Goal: Task Accomplishment & Management: Use online tool/utility

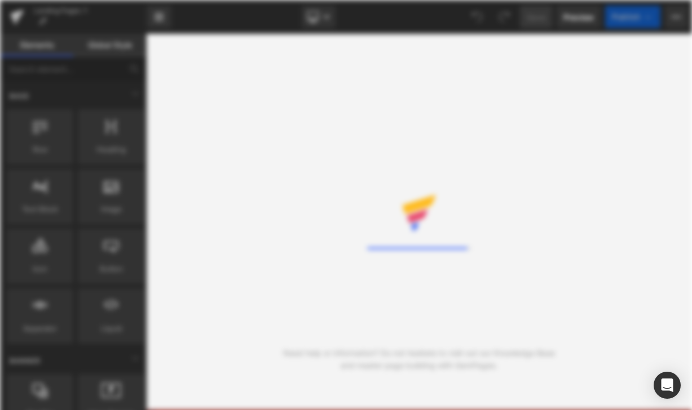
click at [345, 203] on icon at bounding box center [344, 200] width 21 height 14
click at [283, 145] on div "Rendering Content" at bounding box center [346, 205] width 692 height 410
click at [247, 216] on div "Rendering Content" at bounding box center [346, 205] width 692 height 410
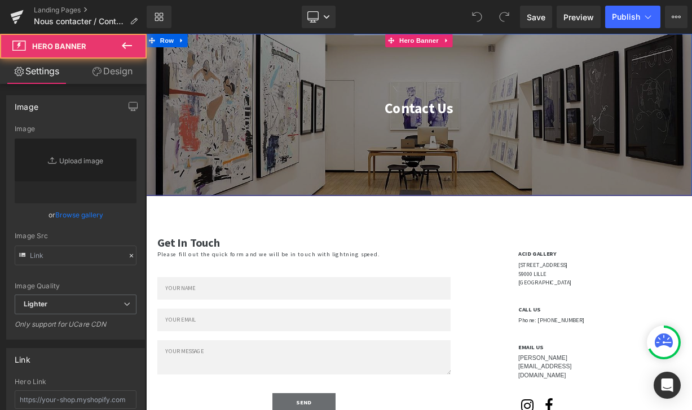
type input "https://ucarecdn.com/4504e256-f789-41a0-83c3-a679e90b0a24/-/format/auto/-/previ…"
click at [431, 189] on div at bounding box center [487, 135] width 682 height 202
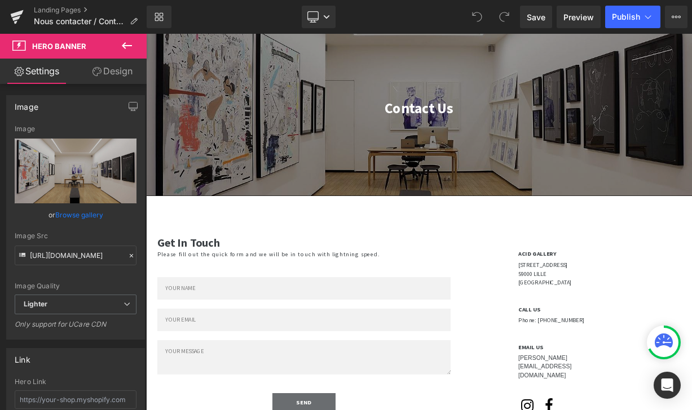
click at [76, 171] on link "Replace Image" at bounding box center [76, 171] width 122 height 65
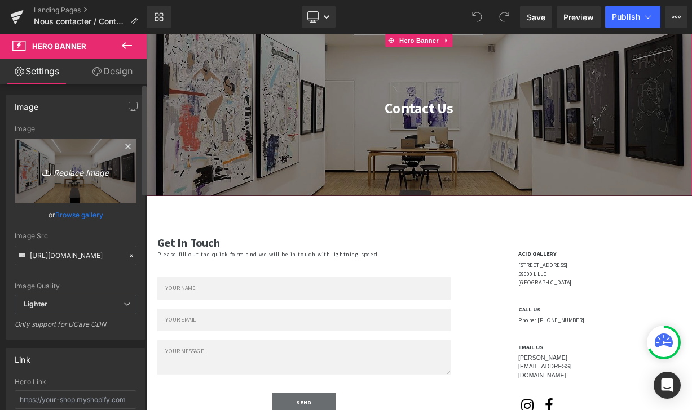
type input "C:\fakepath\L1011551 2.jpeg"
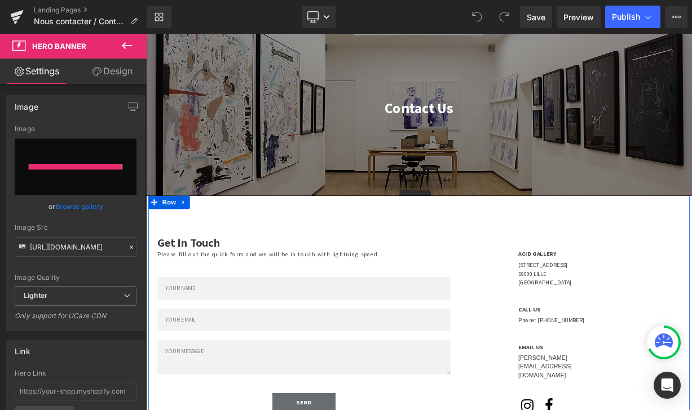
type input "https://ucarecdn.com/2e58df6b-ddd6-4cb8-b193-73662fe86c50/-/format/auto/-/previ…"
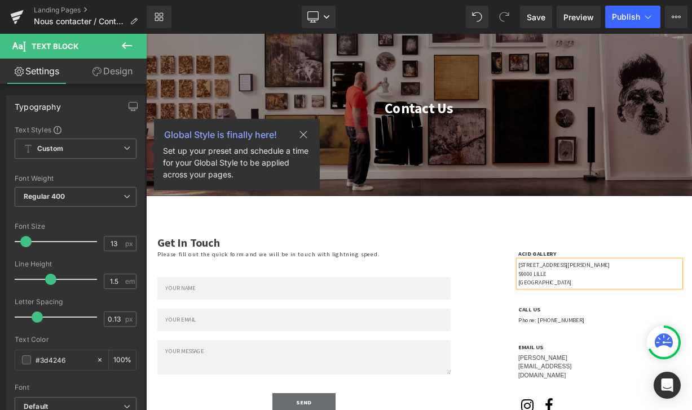
click at [574, 282] on div "Get In Touch Heading Please fill out the quick form and we will be in touch wit…" at bounding box center [487, 399] width 676 height 326
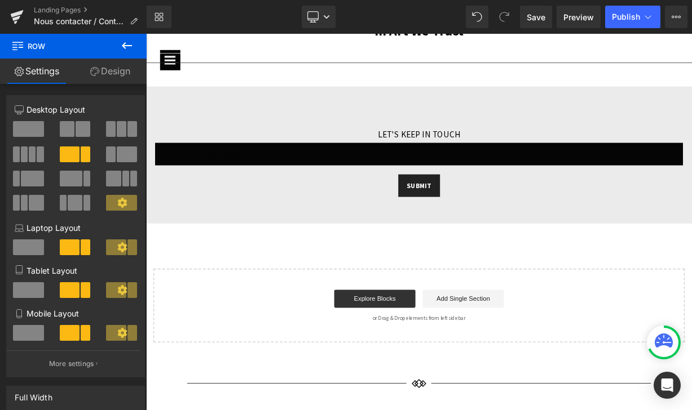
scroll to position [822, 0]
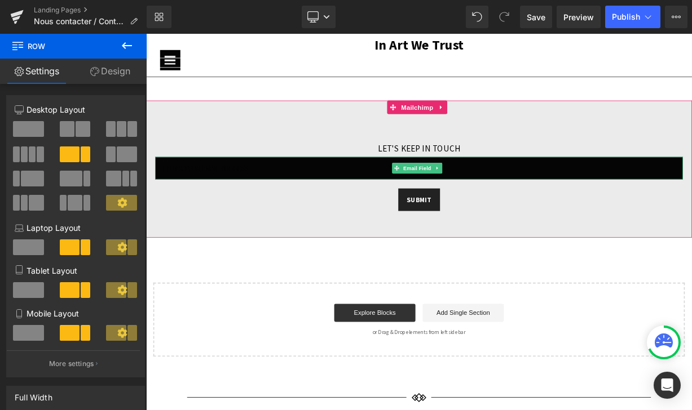
click at [593, 205] on input "email" at bounding box center [487, 202] width 660 height 28
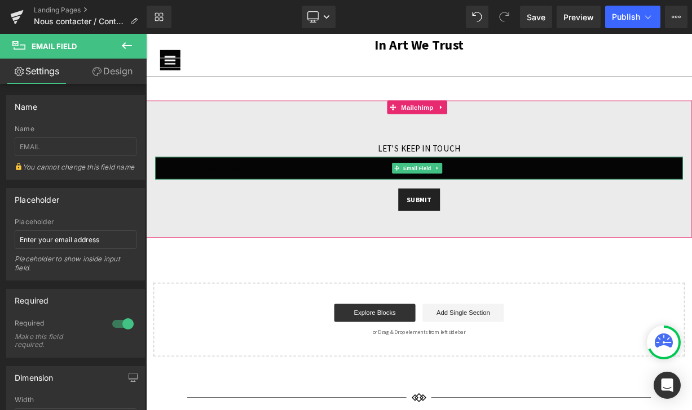
click at [557, 200] on input "email" at bounding box center [487, 202] width 660 height 28
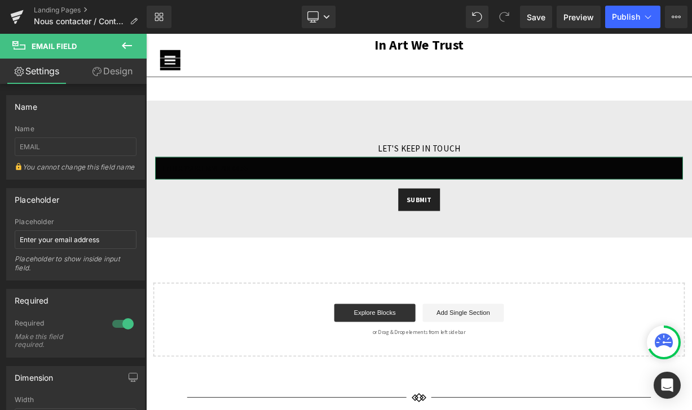
click at [101, 71] on link "Design" at bounding box center [112, 71] width 73 height 25
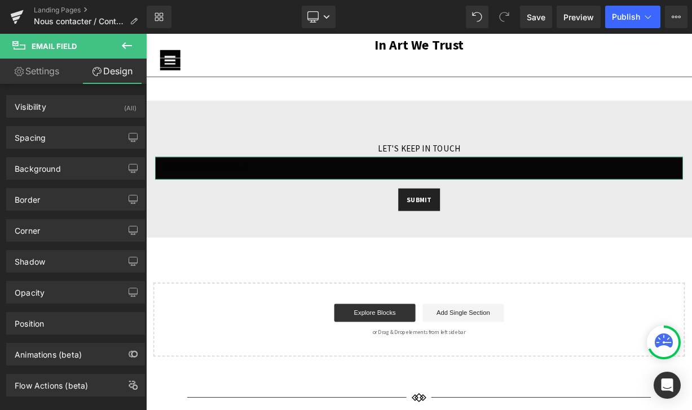
type input "#050505"
type input "100"
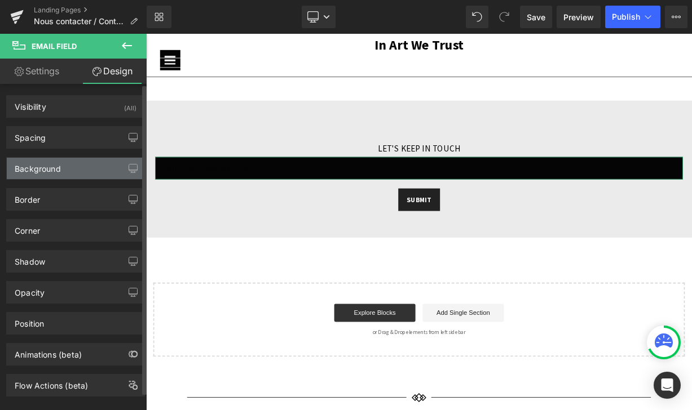
click at [85, 169] on div "Background" at bounding box center [76, 168] width 138 height 21
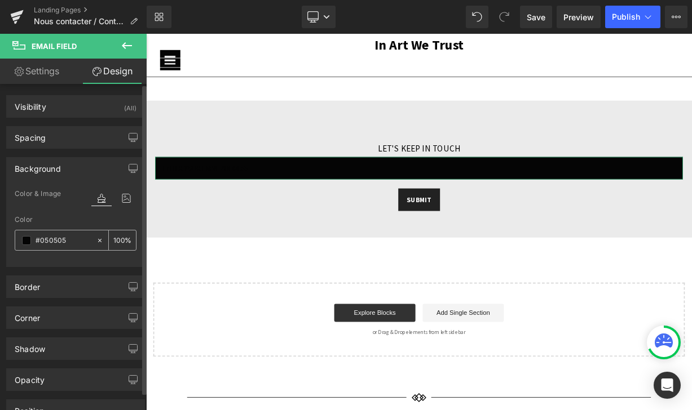
click at [29, 242] on span at bounding box center [26, 240] width 9 height 9
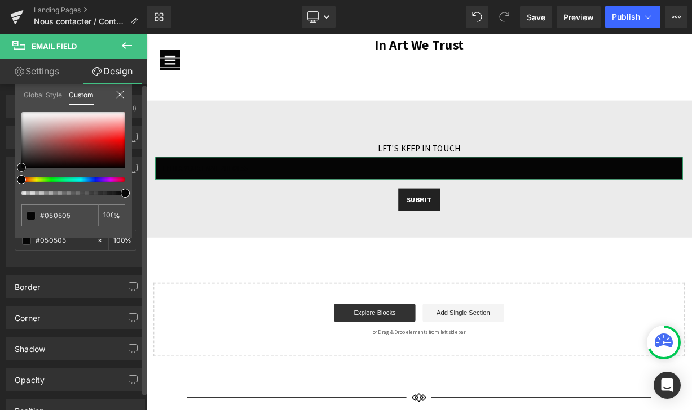
type input "#0a0a0a"
type input "#2d2d2d"
type input "#606060"
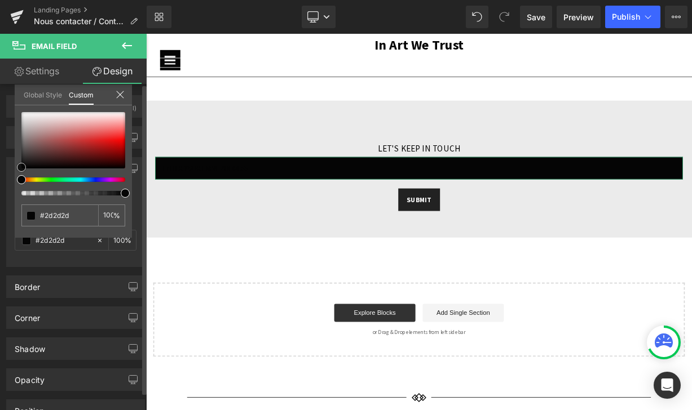
type input "#606060"
type input "#7c7c7c"
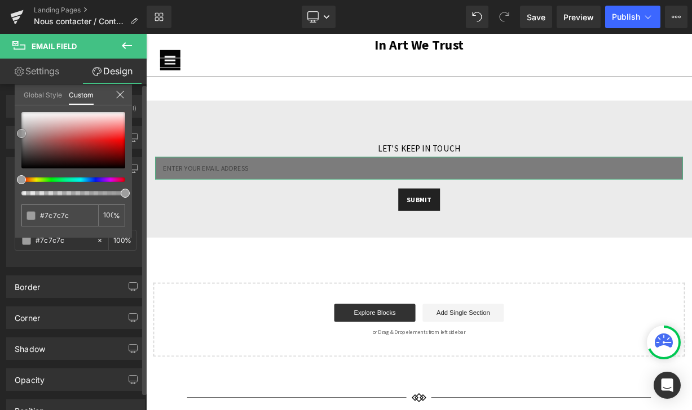
type input "#969696"
type input "#a5a5a5"
type input "#aaaaaa"
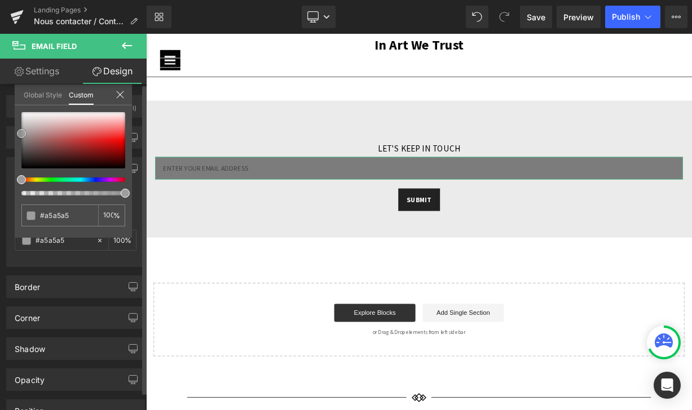
type input "#aaaaaa"
type input "#adadad"
type input "#b5b5b5"
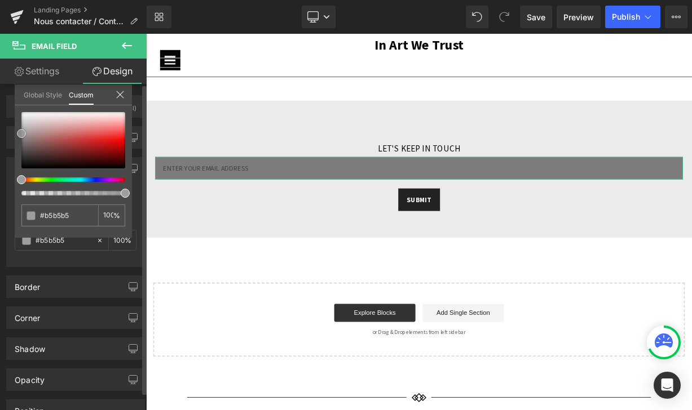
type input "#c9c9c9"
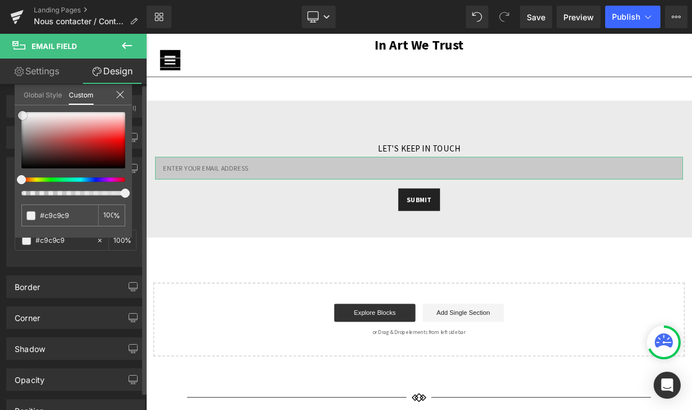
type input "#eaeaea"
type input "#f4f4f4"
type input "#f7f7f7"
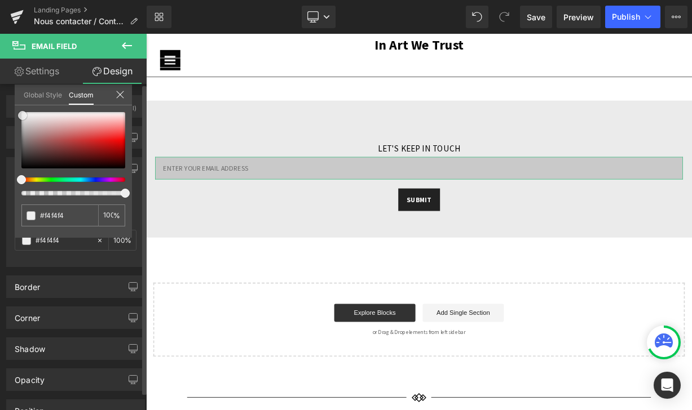
type input "#f7f7f7"
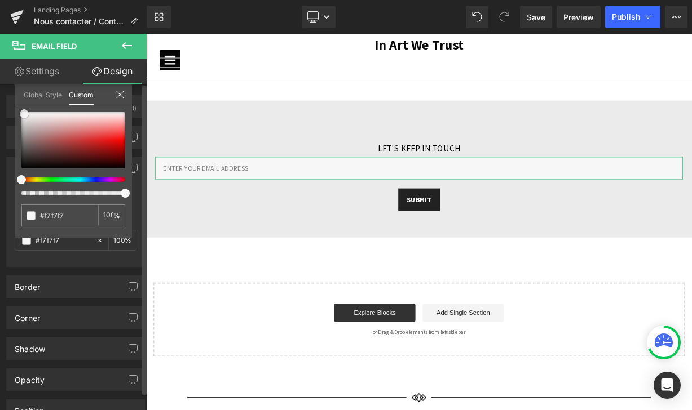
type input "#f5f4f4"
type input "#f2f1f1"
type input "#f5f4f4"
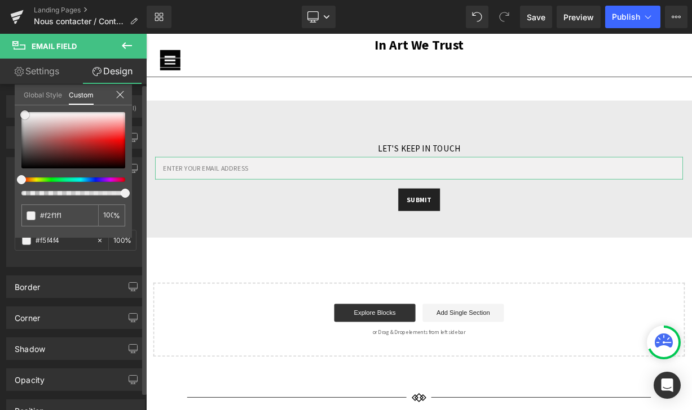
type input "#f5f4f4"
type input "#faf9f9"
type input "#ffffff"
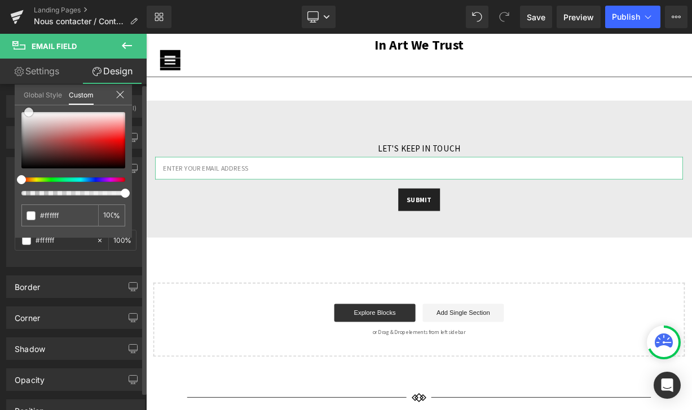
drag, startPoint x: 23, startPoint y: 169, endPoint x: 32, endPoint y: 104, distance: 66.0
click at [32, 104] on div "Global Style Custom Setup Global Style #ffffff 100 %" at bounding box center [73, 102] width 117 height 34
click at [120, 95] on icon at bounding box center [119, 94] width 7 height 7
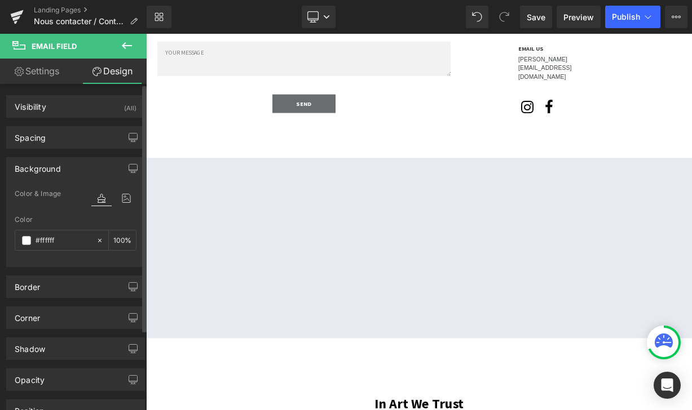
scroll to position [0, 0]
click at [40, 81] on link "Settings" at bounding box center [36, 71] width 73 height 25
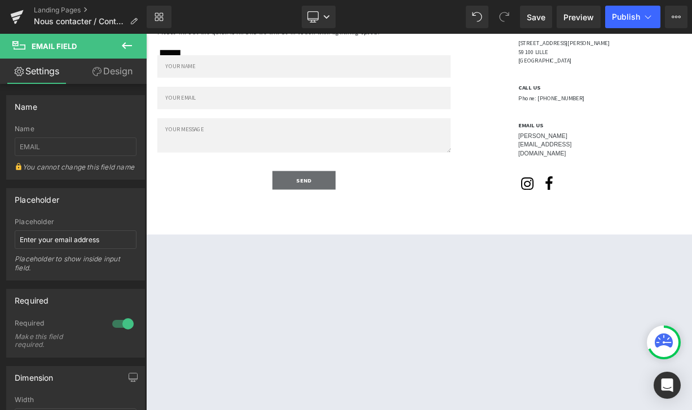
scroll to position [284, 0]
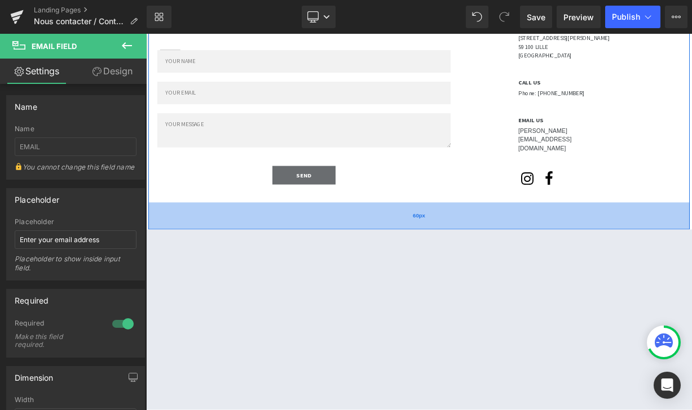
click at [480, 267] on div "60px" at bounding box center [487, 262] width 676 height 34
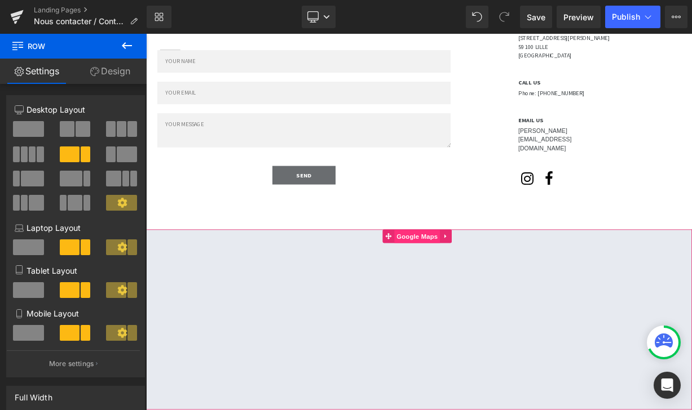
click at [479, 289] on span "Google Maps" at bounding box center [484, 287] width 57 height 17
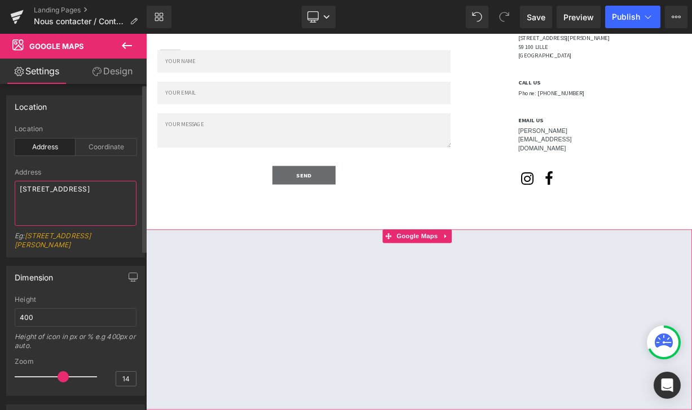
drag, startPoint x: 65, startPoint y: 201, endPoint x: 1, endPoint y: 187, distance: 65.4
click at [1, 187] on div "Location address Location Address Coordinate Address 11 rue de la Collégiale, 5…" at bounding box center [76, 172] width 152 height 171
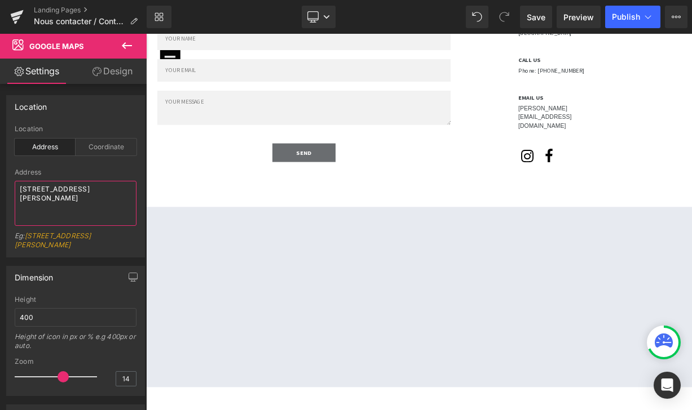
scroll to position [312, 0]
type textarea "58 rue Saint Jean 59100 Roubaix"
click at [544, 20] on span "Save" at bounding box center [535, 17] width 19 height 12
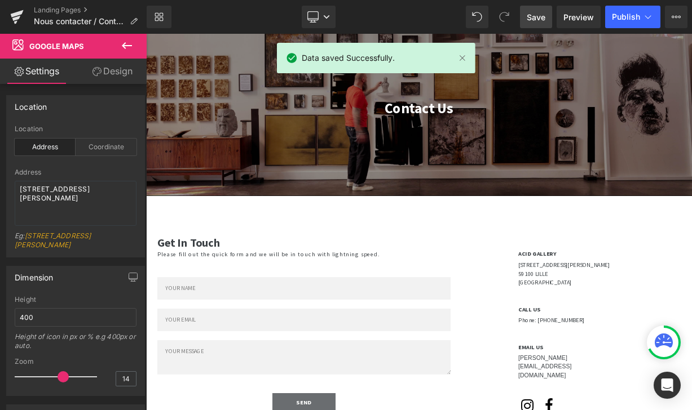
scroll to position [0, 0]
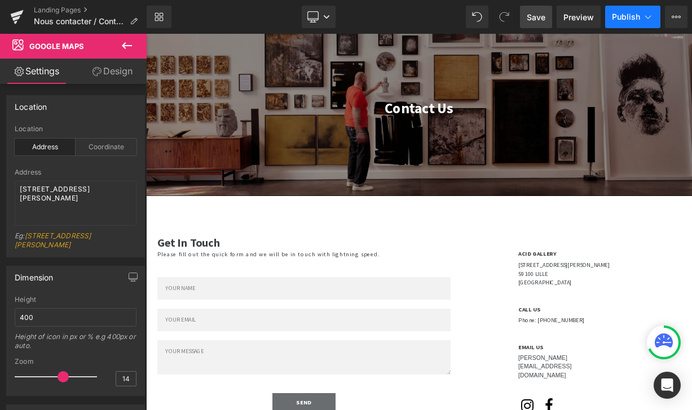
click at [627, 21] on span "Publish" at bounding box center [626, 16] width 28 height 9
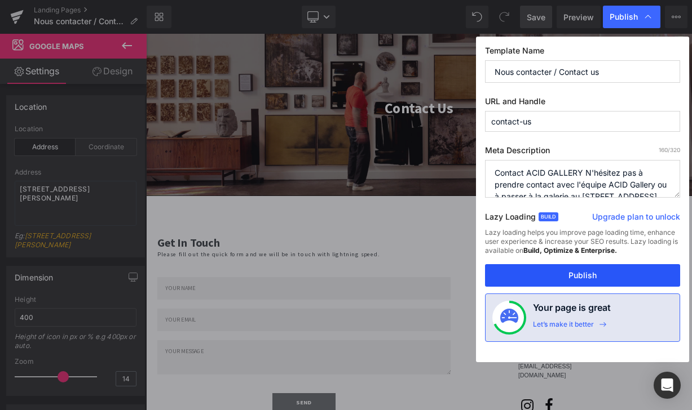
click at [573, 276] on button "Publish" at bounding box center [582, 275] width 195 height 23
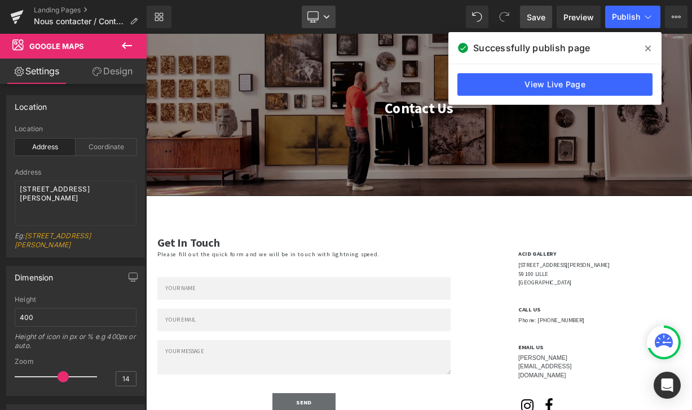
click at [315, 20] on icon at bounding box center [313, 16] width 11 height 8
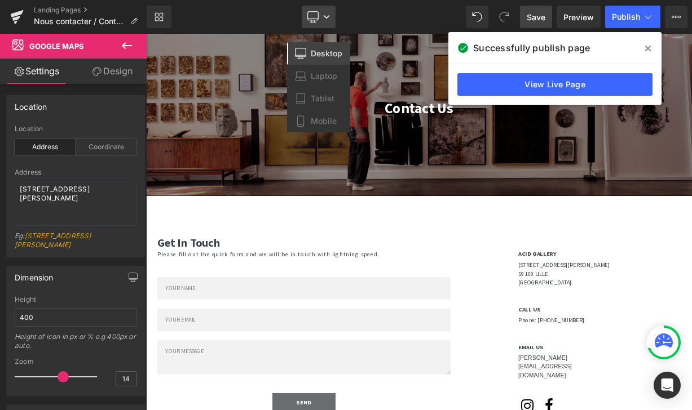
click at [315, 20] on icon at bounding box center [313, 16] width 11 height 8
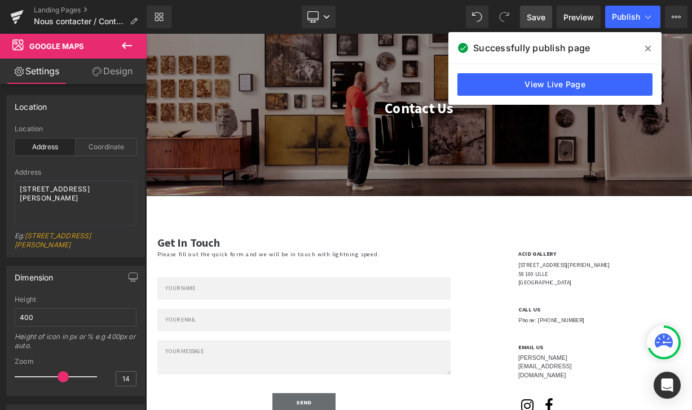
click at [132, 44] on icon at bounding box center [127, 46] width 14 height 14
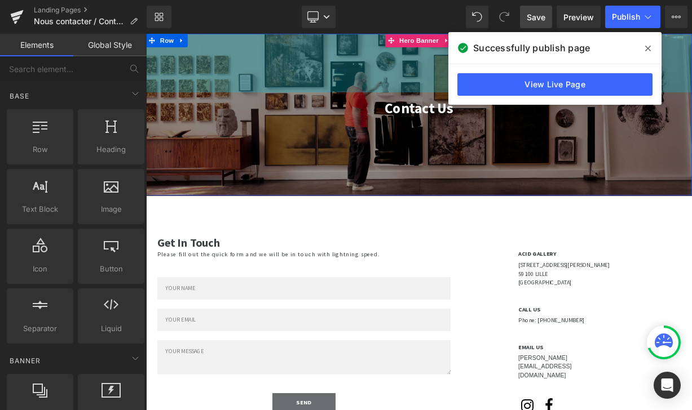
click at [652, 45] on span at bounding box center [648, 48] width 18 height 18
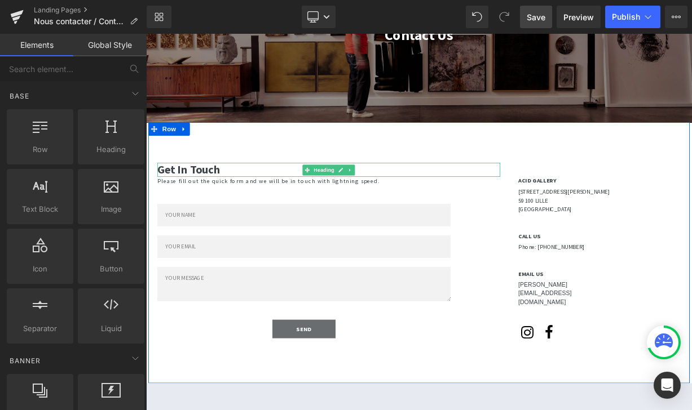
scroll to position [157, 0]
